Goal: Task Accomplishment & Management: Manage account settings

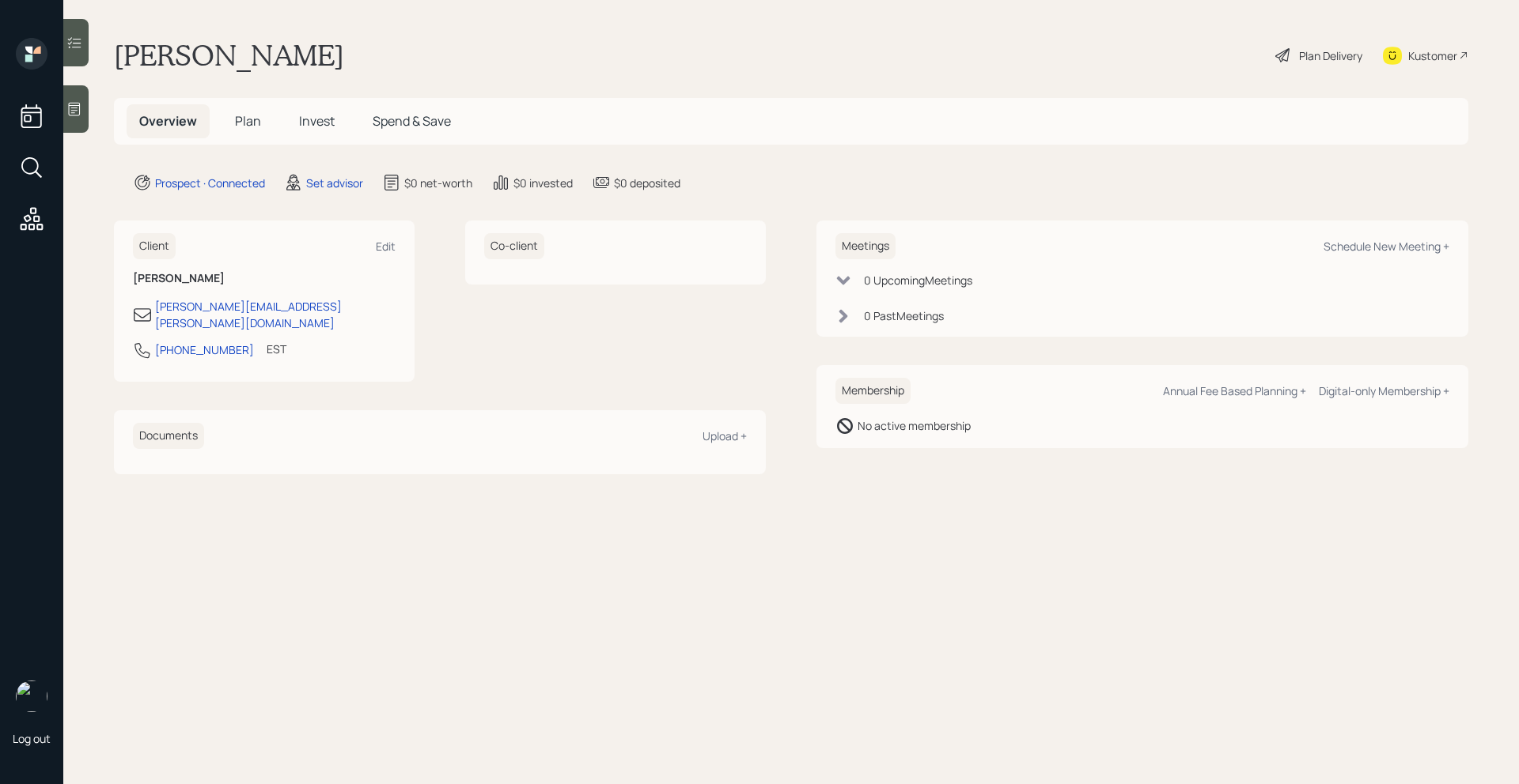
click at [1431, 231] on div "Meetings Schedule New Meeting + 0 Upcoming Meeting s 0 Past Meeting s" at bounding box center [1142, 279] width 652 height 117
click at [1431, 252] on div "Schedule New Meeting +" at bounding box center [1386, 246] width 126 height 15
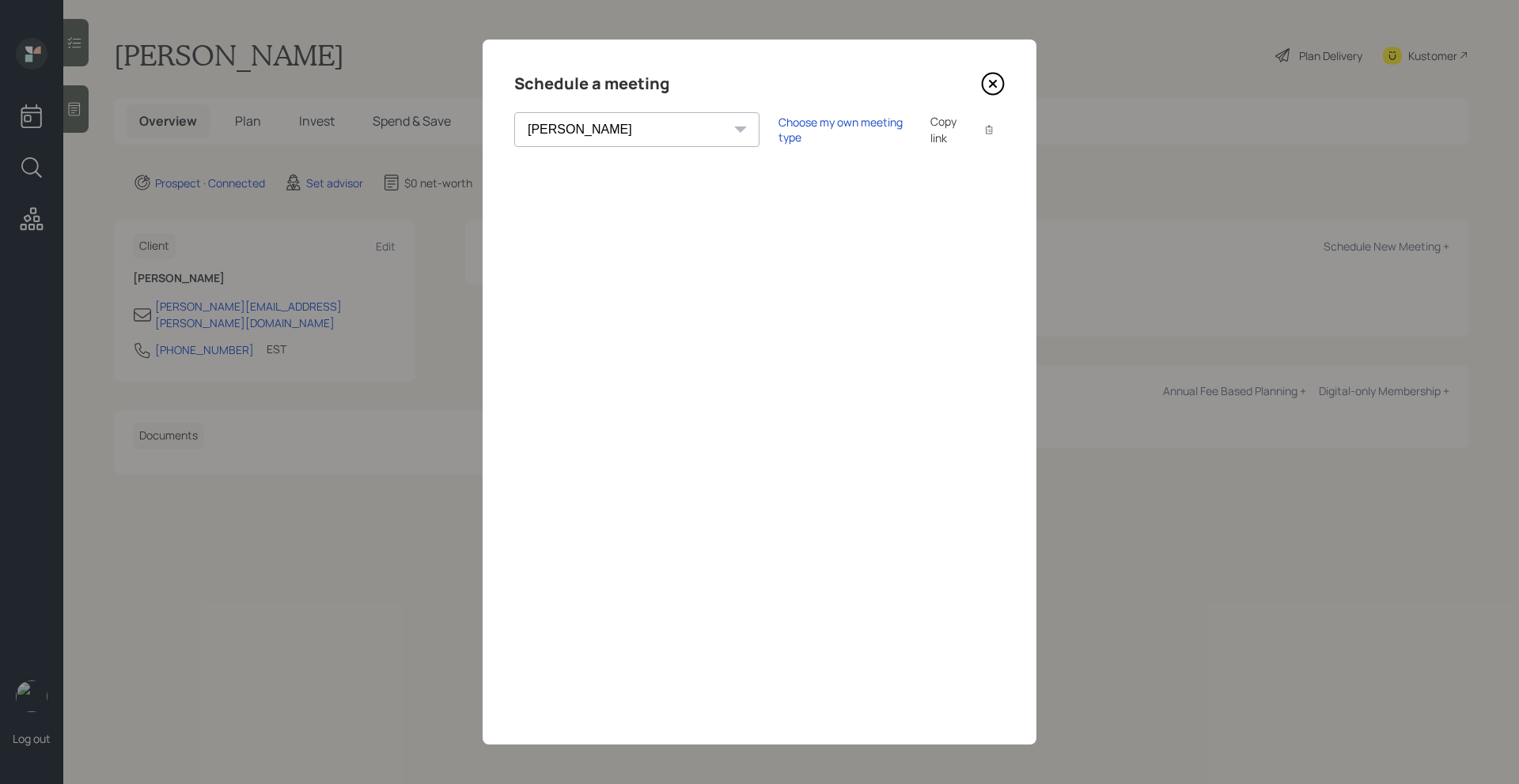
click at [609, 137] on select "[PERSON_NAME] [PERSON_NAME] [PERSON_NAME] [PERSON_NAME] [PERSON_NAME] [PERSON_N…" at bounding box center [637, 129] width 245 height 35
click at [514, 112] on select "[PERSON_NAME] [PERSON_NAME] [PERSON_NAME] [PERSON_NAME] [PERSON_NAME] [PERSON_N…" at bounding box center [637, 129] width 245 height 35
click at [555, 129] on select "[PERSON_NAME] [PERSON_NAME] [PERSON_NAME] [PERSON_NAME] [PERSON_NAME] [PERSON_N…" at bounding box center [637, 129] width 245 height 35
select select "205a2f49-d305-4782-8e90-e36bafbe5565"
click at [514, 112] on select "[PERSON_NAME] [PERSON_NAME] [PERSON_NAME] [PERSON_NAME] [PERSON_NAME] [PERSON_N…" at bounding box center [637, 129] width 245 height 35
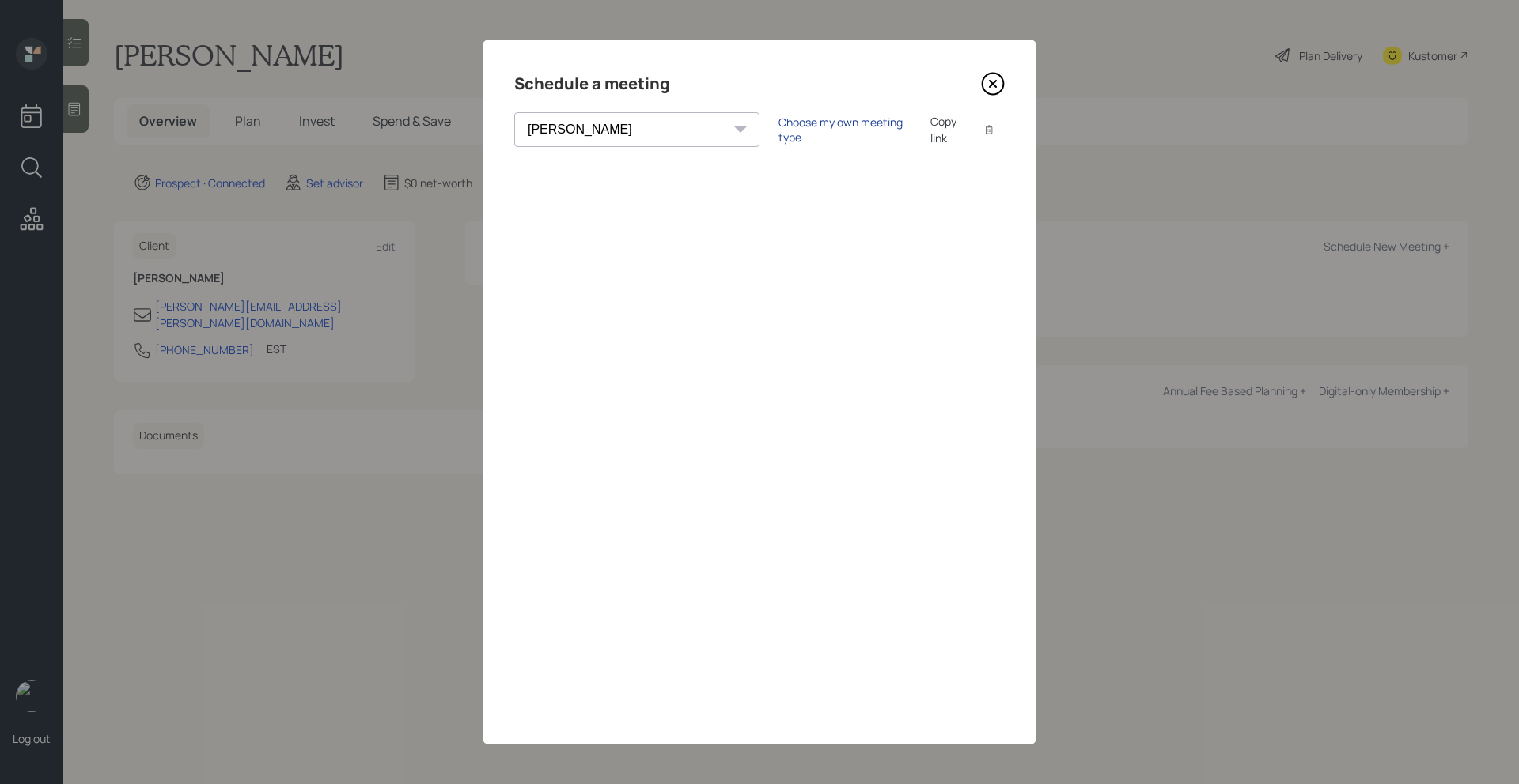
click at [779, 132] on div "Choose my own meeting type" at bounding box center [845, 130] width 133 height 30
click at [997, 73] on icon at bounding box center [993, 84] width 22 height 22
